Goal: Navigation & Orientation: Find specific page/section

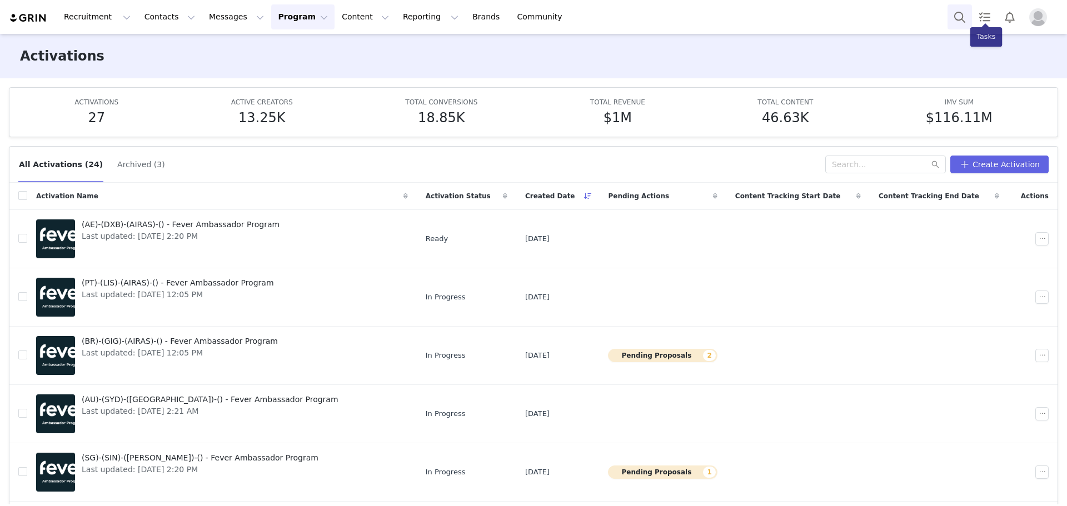
click at [963, 11] on button "Search" at bounding box center [960, 16] width 24 height 25
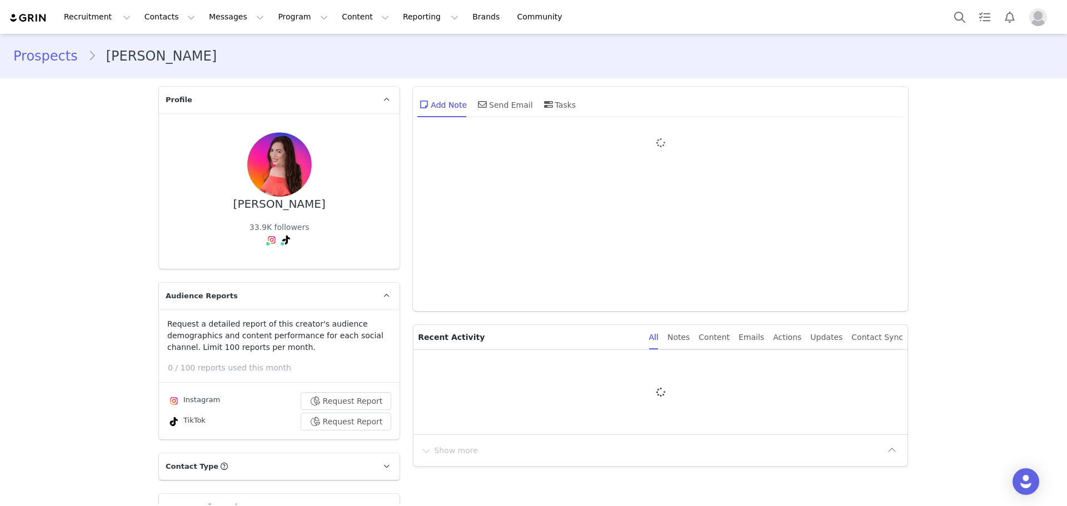
type input "+1 (United States)"
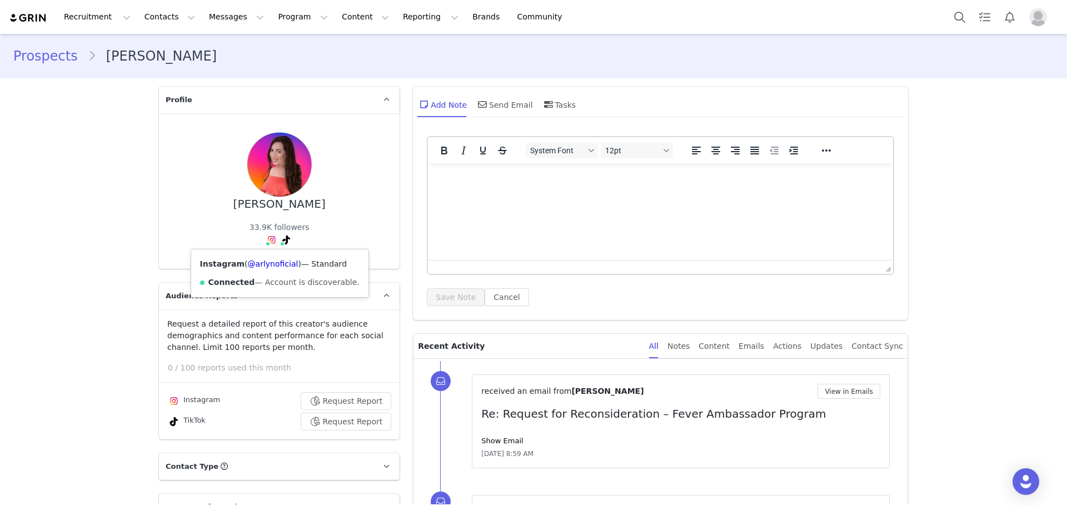
click at [268, 238] on img at bounding box center [271, 240] width 9 height 9
click at [265, 266] on link "@arlynoficial" at bounding box center [273, 264] width 51 height 9
